Goal: Check status: Check status

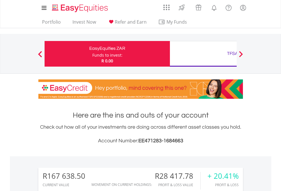
click at [92, 54] on div "Funds to invest:" at bounding box center [107, 55] width 30 height 6
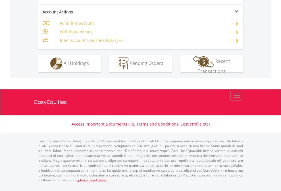
scroll to position [531, 0]
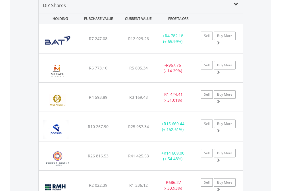
scroll to position [549, 0]
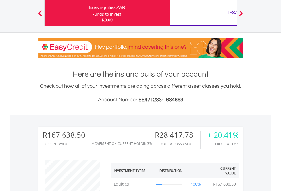
scroll to position [55, 89]
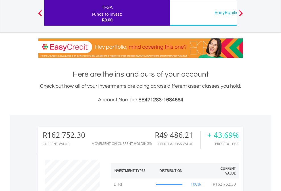
scroll to position [55, 89]
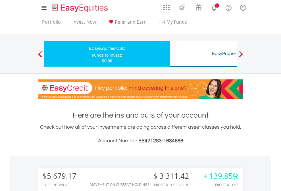
scroll to position [424, 0]
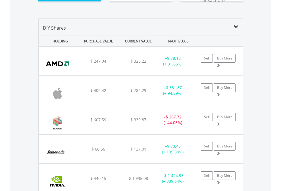
scroll to position [632, 0]
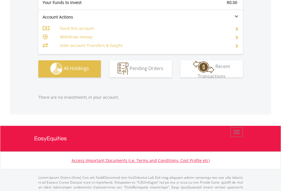
scroll to position [563, 0]
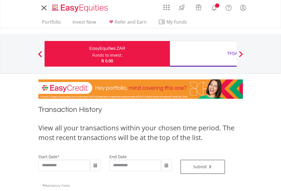
type input "**********"
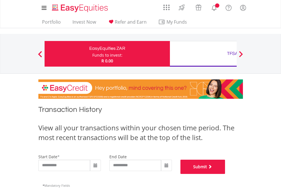
click at [225, 174] on button "Submit" at bounding box center [202, 166] width 45 height 14
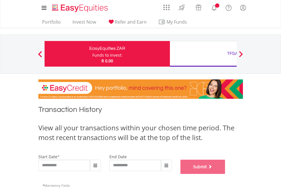
scroll to position [230, 0]
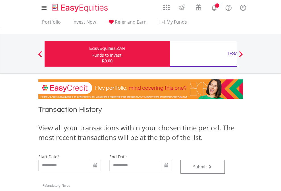
click at [203, 54] on div "TFSA" at bounding box center [232, 53] width 119 height 8
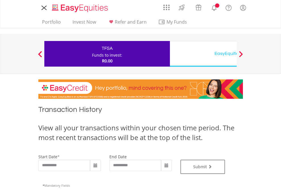
type input "**********"
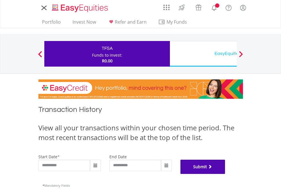
click at [225, 174] on button "Submit" at bounding box center [202, 166] width 45 height 14
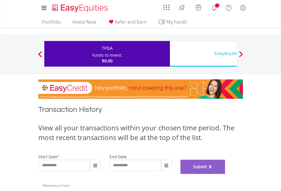
scroll to position [230, 0]
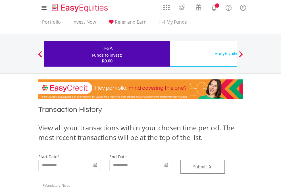
click at [203, 54] on div "EasyEquities USD" at bounding box center [232, 53] width 119 height 8
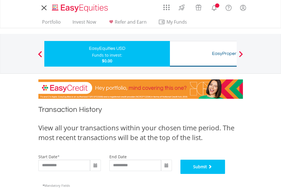
click at [225, 174] on button "Submit" at bounding box center [202, 166] width 45 height 14
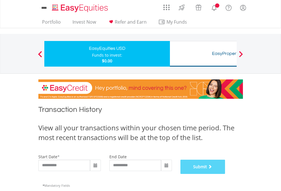
scroll to position [230, 0]
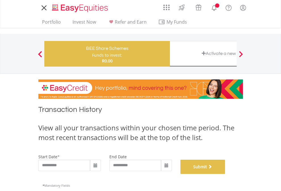
click at [225, 174] on button "Submit" at bounding box center [202, 166] width 45 height 14
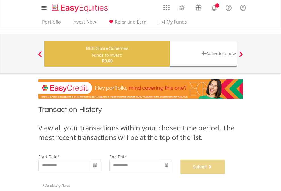
scroll to position [230, 0]
